Goal: Information Seeking & Learning: Learn about a topic

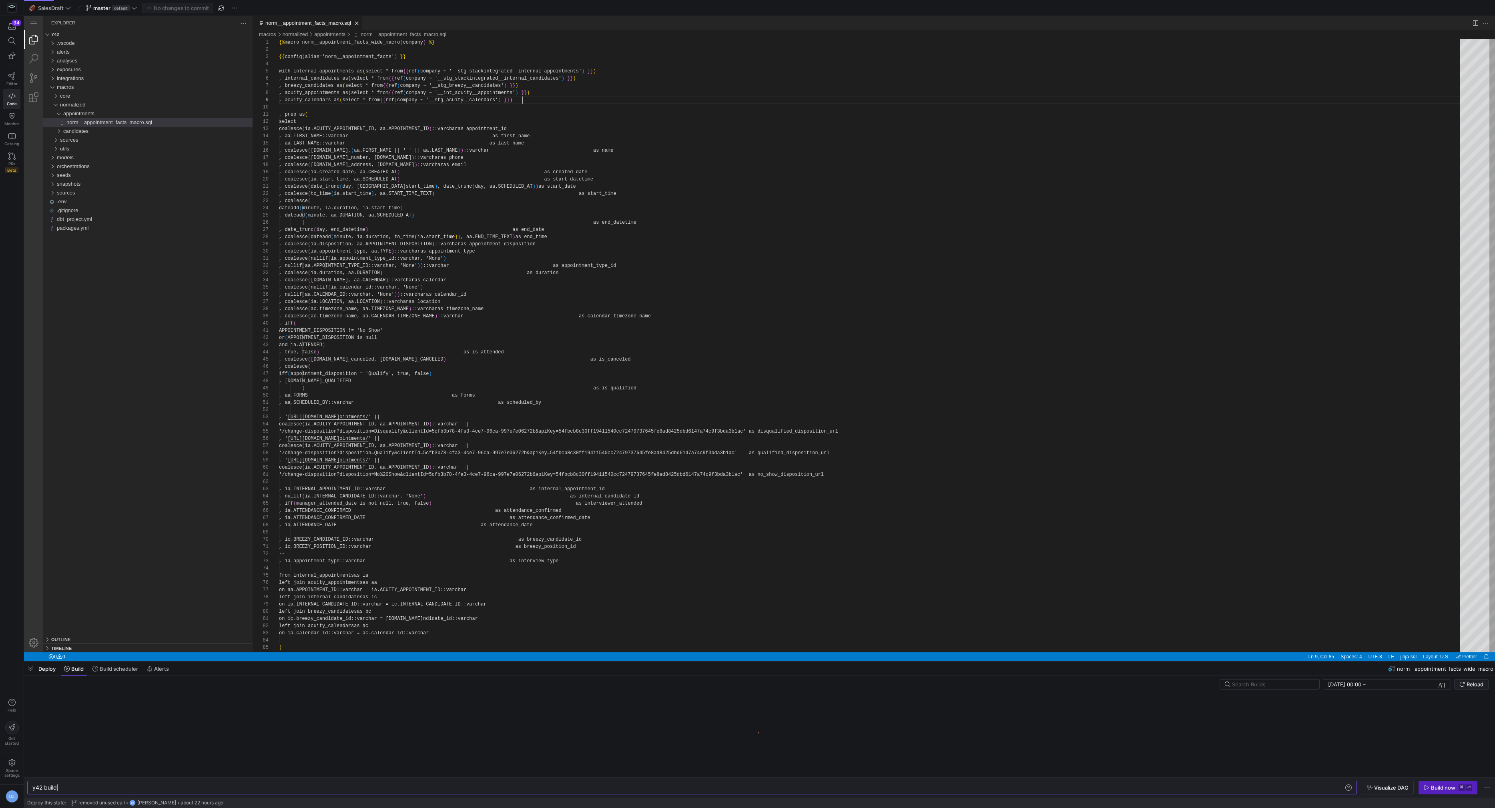
scroll to position [43, 243]
